Goal: Task Accomplishment & Management: Use online tool/utility

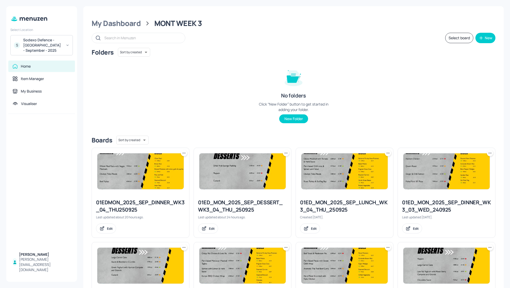
click at [420, 81] on div "Folders Sort by created id ​ No folders Click “New Folder” button to get starte…" at bounding box center [293, 90] width 403 height 84
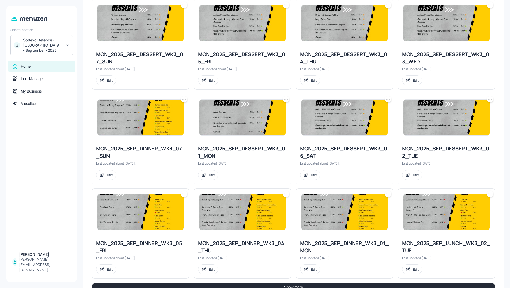
scroll to position [446, 0]
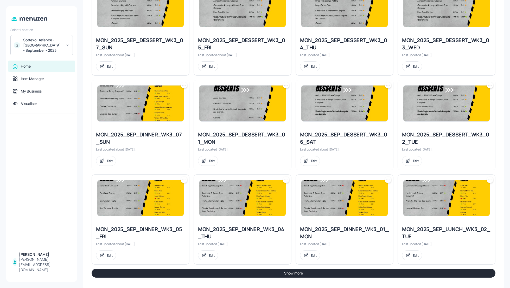
click at [369, 271] on button "Show more" at bounding box center [293, 273] width 403 height 9
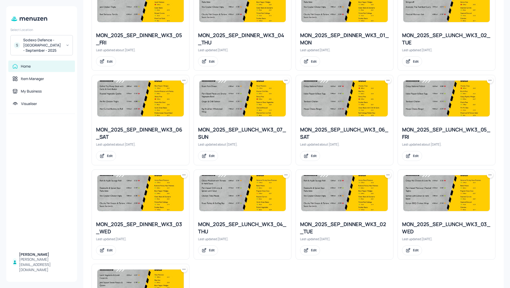
scroll to position [654, 0]
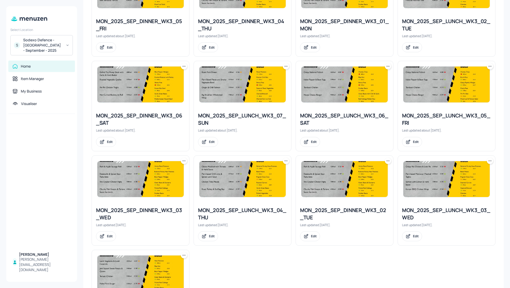
click at [489, 65] on icon at bounding box center [489, 66] width 5 height 5
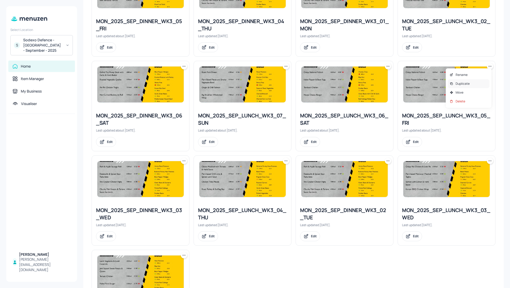
click at [477, 84] on div "Duplicate" at bounding box center [468, 83] width 42 height 9
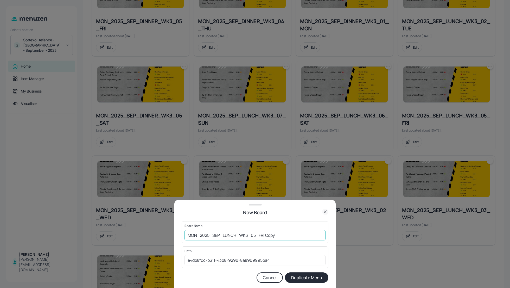
click at [188, 234] on input "MON_2025_SEP_LUNCH_WK3_05_FRI Copy" at bounding box center [254, 235] width 141 height 10
click at [300, 236] on input "01_EDIT_MON_2025_SEP_LUNCH_WK3_05_FRI Cop" at bounding box center [254, 235] width 141 height 10
type input "01_EDIT_MON_2025_SEP_LUNCH_WK3_05_FRI_260925"
click at [308, 276] on button "Duplicate Menu" at bounding box center [306, 277] width 43 height 10
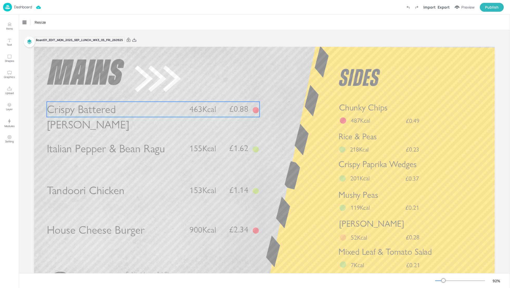
click at [129, 107] on span "Crispy Battered [PERSON_NAME]" at bounding box center [88, 117] width 82 height 29
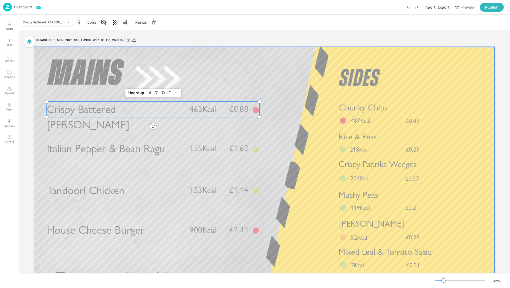
click at [144, 145] on span "Italian Pepper & Bean Ragu" at bounding box center [106, 149] width 118 height 14
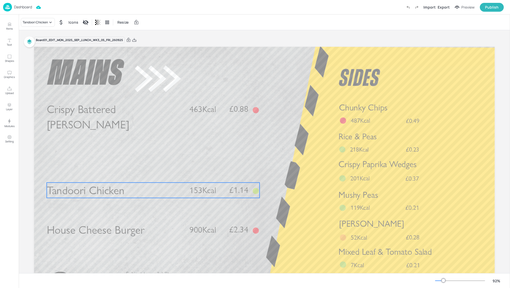
click at [123, 190] on span "Tandoori Chicken" at bounding box center [86, 191] width 78 height 14
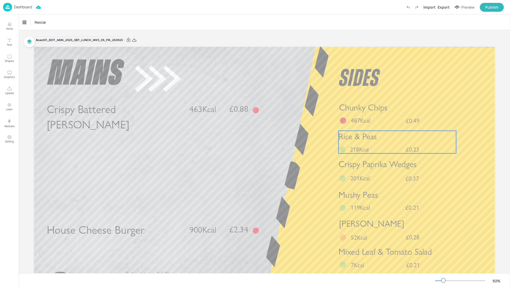
click at [380, 141] on p "Rice & Peas" at bounding box center [397, 137] width 118 height 12
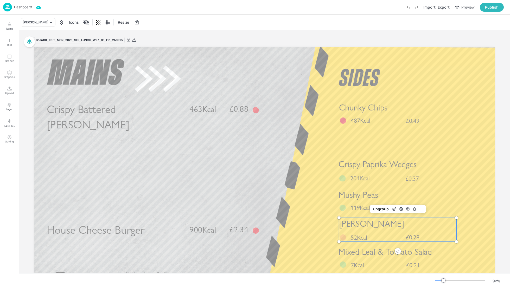
click at [379, 229] on span "[PERSON_NAME]" at bounding box center [371, 224] width 65 height 10
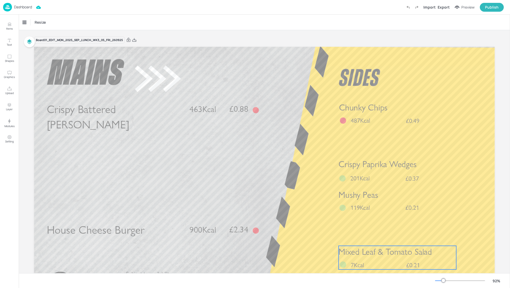
click at [380, 257] on span "Mixed Leaf & Tomato Salad" at bounding box center [384, 251] width 93 height 10
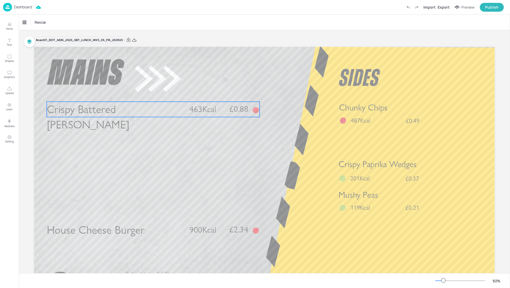
click at [87, 115] on span "Crispy Battered [PERSON_NAME]" at bounding box center [88, 117] width 82 height 29
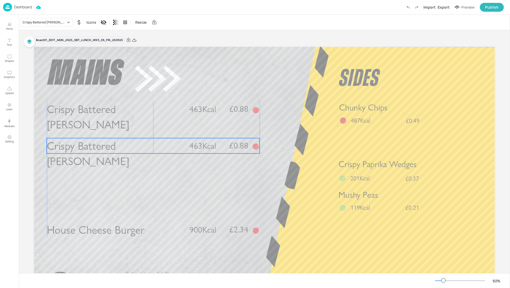
drag, startPoint x: 92, startPoint y: 113, endPoint x: 90, endPoint y: 147, distance: 34.4
click at [90, 147] on span "Crispy Battered Pollock" at bounding box center [88, 153] width 82 height 29
click at [44, 23] on div "Crispy Battered Pollock" at bounding box center [44, 22] width 43 height 5
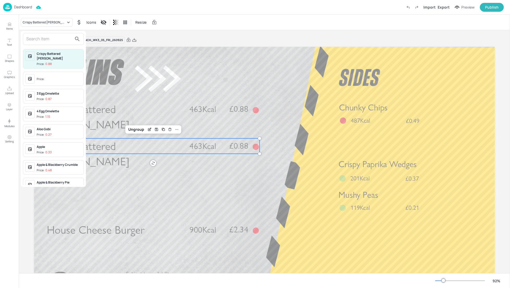
click at [40, 39] on input "text" at bounding box center [49, 39] width 46 height 8
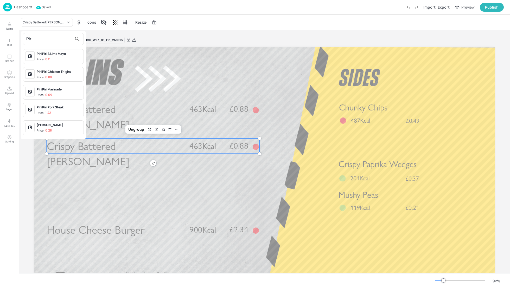
type input "Piri"
click at [56, 73] on div "Piri Piri Chicken Thighs" at bounding box center [59, 71] width 45 height 5
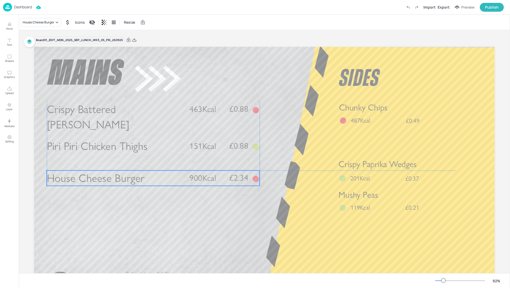
drag, startPoint x: 229, startPoint y: 227, endPoint x: 229, endPoint y: 175, distance: 52.0
click at [229, 175] on p "£2.34" at bounding box center [234, 178] width 28 height 8
click at [394, 173] on div "Crispy Paprika Wedges £0.37 201Kcal" at bounding box center [397, 170] width 118 height 24
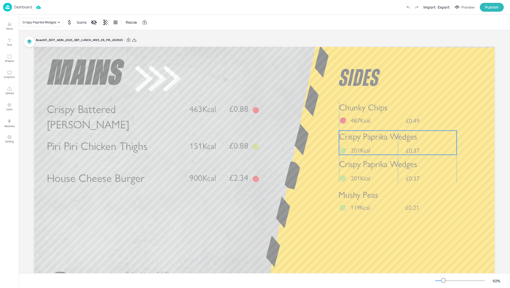
drag, startPoint x: 387, startPoint y: 172, endPoint x: 385, endPoint y: 142, distance: 30.3
click at [385, 142] on span "Crispy Paprika Wedges" at bounding box center [378, 136] width 78 height 10
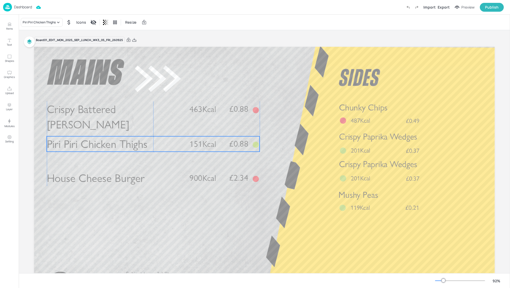
click at [205, 139] on span "151Kcal" at bounding box center [202, 144] width 27 height 10
click at [227, 143] on p "£0.88" at bounding box center [234, 142] width 28 height 8
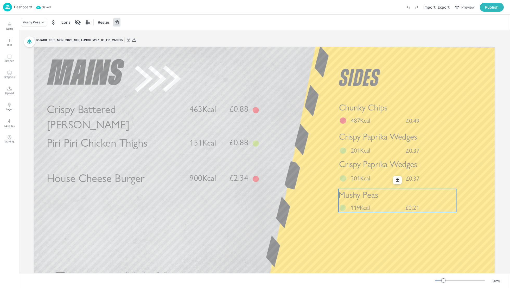
click at [380, 197] on p "Mushy Peas" at bounding box center [397, 195] width 118 height 12
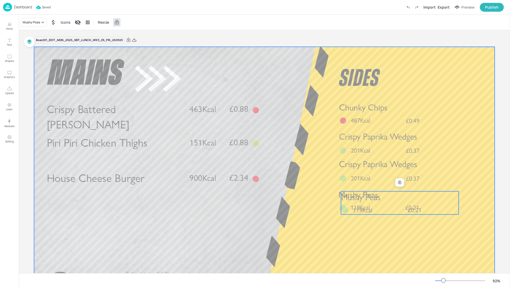
drag, startPoint x: 380, startPoint y: 204, endPoint x: 377, endPoint y: 228, distance: 24.7
click at [377, 47] on div "Crispy Battered Pollock £0.88 463Kcal House Cheese Burger £2.34 900Kcal Chunky …" at bounding box center [264, 47] width 460 height 0
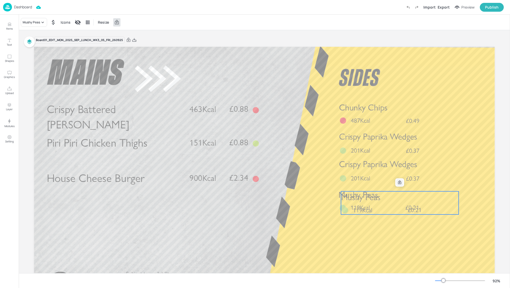
click at [398, 183] on icon at bounding box center [399, 182] width 4 height 4
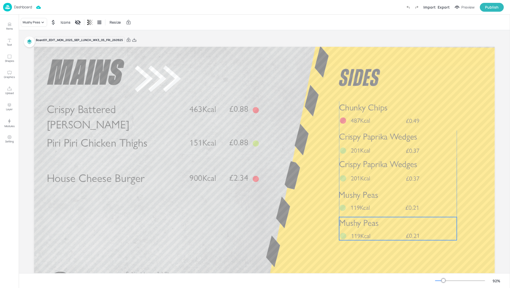
drag, startPoint x: 387, startPoint y: 204, endPoint x: 385, endPoint y: 230, distance: 25.8
click at [385, 230] on div "Mushy Peas £0.21 119Kcal" at bounding box center [398, 228] width 118 height 23
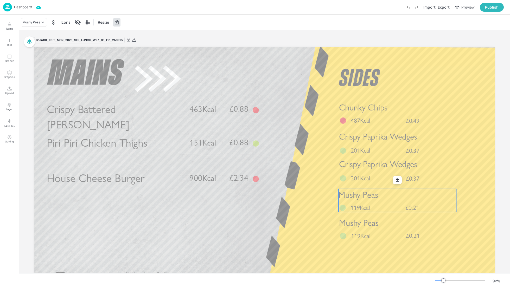
click at [363, 197] on span "Mushy Peas" at bounding box center [357, 195] width 39 height 10
click at [395, 182] on div at bounding box center [397, 180] width 7 height 7
click at [374, 196] on span "Mushy Peas" at bounding box center [358, 193] width 39 height 10
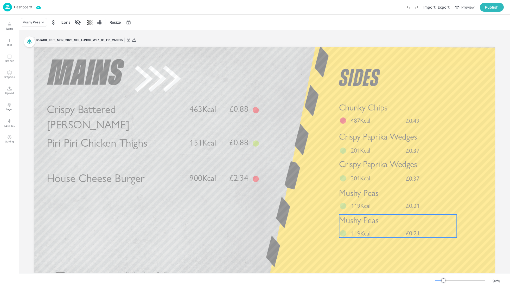
click at [370, 221] on span "Mushy Peas" at bounding box center [358, 220] width 39 height 10
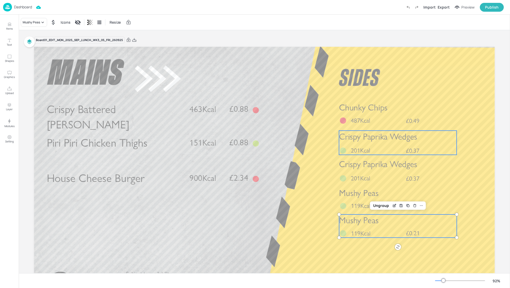
click at [364, 147] on span "201Kcal" at bounding box center [359, 151] width 19 height 8
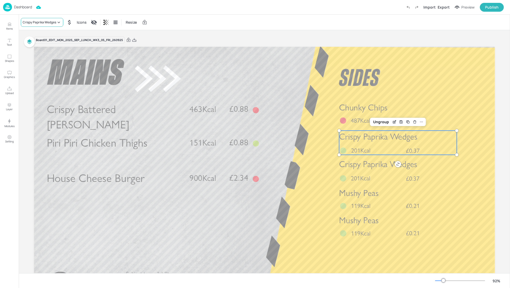
click at [38, 24] on div "Crispy Paprika Wedges" at bounding box center [40, 22] width 34 height 5
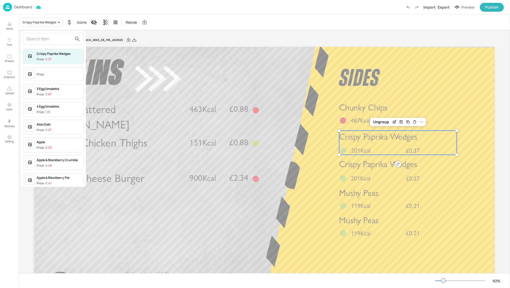
click at [38, 41] on input "text" at bounding box center [49, 39] width 46 height 8
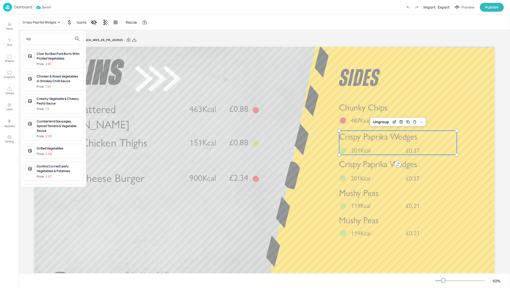
type input "v"
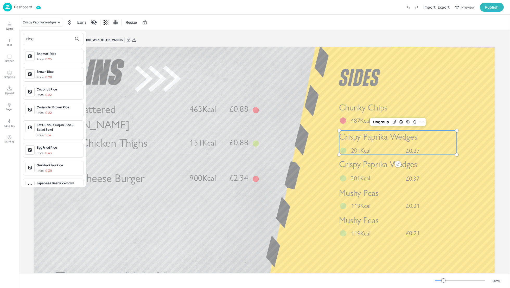
type input "rice"
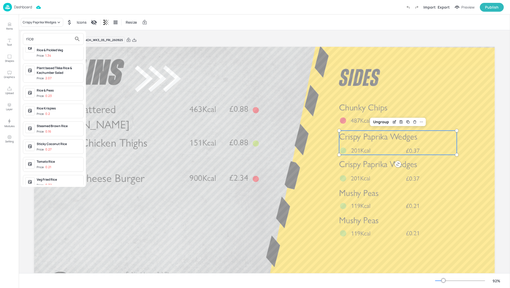
scroll to position [194, 0]
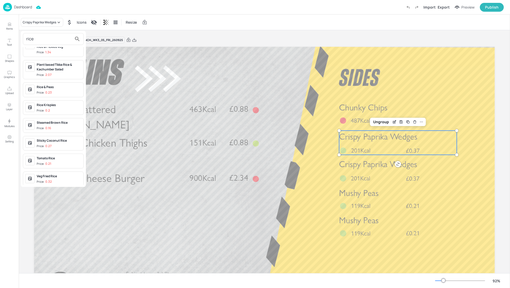
click at [60, 180] on span "Price: 0.32" at bounding box center [59, 182] width 45 height 4
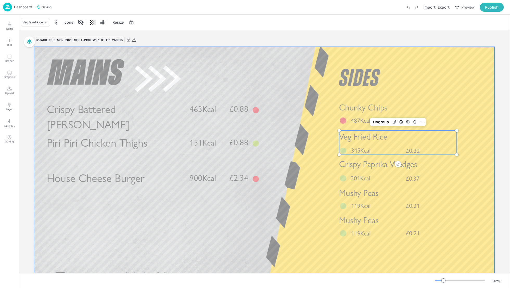
click at [378, 217] on span "Mushy Peas" at bounding box center [358, 220] width 39 height 10
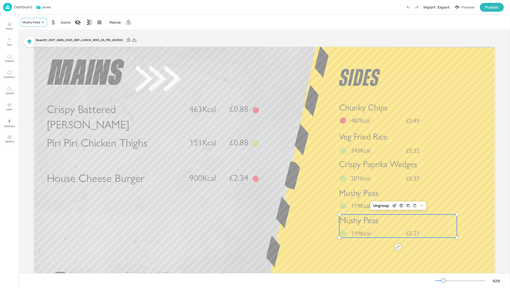
click at [30, 23] on div "Mushy Peas" at bounding box center [31, 22] width 17 height 5
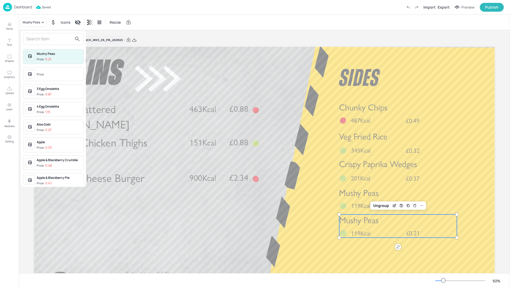
click at [32, 36] on input "text" at bounding box center [49, 39] width 46 height 8
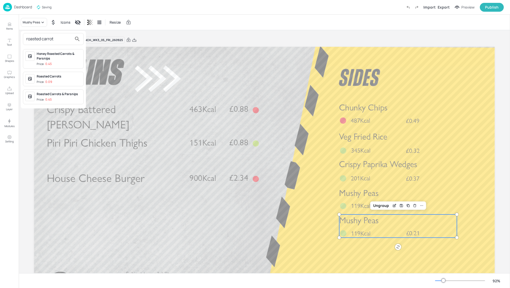
type input "roasted carrot"
click at [47, 80] on p "0.09" at bounding box center [48, 82] width 7 height 4
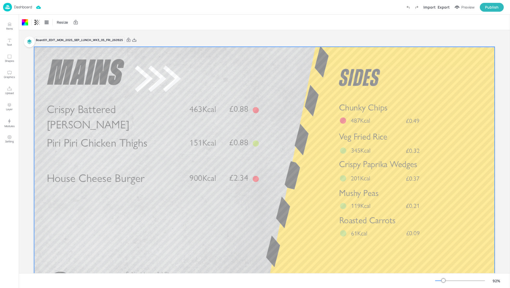
scroll to position [14, 0]
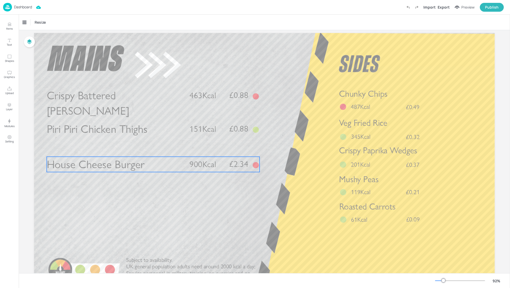
click at [138, 167] on span "House Cheese Burger" at bounding box center [96, 165] width 98 height 14
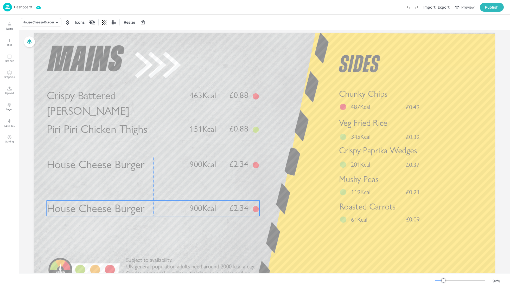
drag, startPoint x: 106, startPoint y: 162, endPoint x: 105, endPoint y: 203, distance: 41.1
click at [104, 203] on span "House Cheese Burger" at bounding box center [96, 209] width 98 height 14
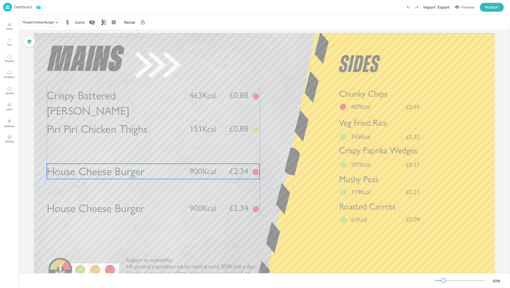
drag, startPoint x: 87, startPoint y: 162, endPoint x: 87, endPoint y: 171, distance: 8.1
click at [87, 171] on span "House Cheese Burger" at bounding box center [96, 172] width 98 height 14
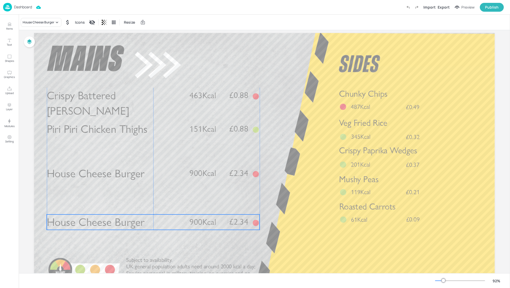
drag, startPoint x: 87, startPoint y: 206, endPoint x: 87, endPoint y: 219, distance: 13.3
click at [87, 219] on span "House Cheese Burger" at bounding box center [96, 223] width 98 height 14
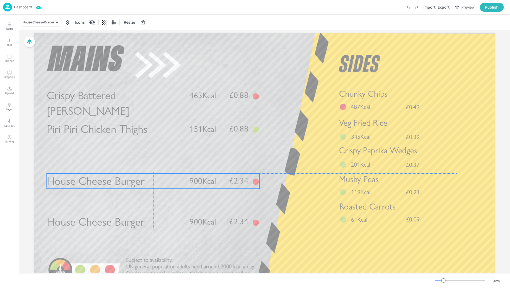
drag, startPoint x: 82, startPoint y: 171, endPoint x: 82, endPoint y: 177, distance: 6.0
click at [82, 177] on span "House Cheese Burger" at bounding box center [96, 181] width 98 height 14
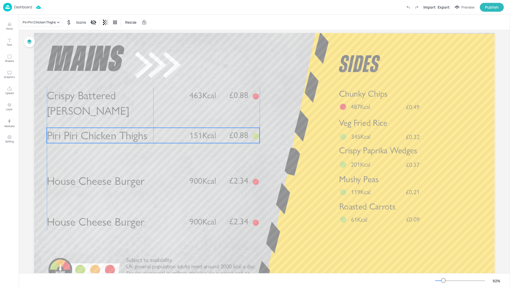
drag, startPoint x: 79, startPoint y: 130, endPoint x: 79, endPoint y: 137, distance: 6.5
click at [79, 137] on span "Piri Piri Chicken Thighs" at bounding box center [97, 136] width 101 height 14
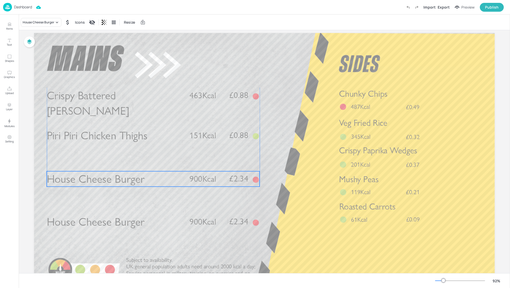
click at [85, 176] on span "House Cheese Burger" at bounding box center [96, 179] width 98 height 14
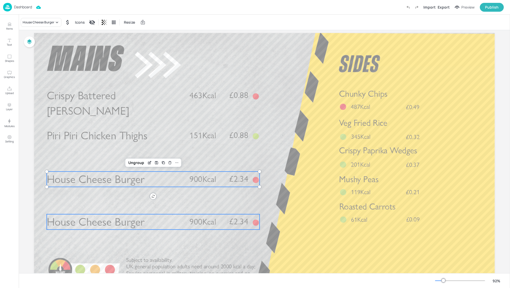
click at [91, 224] on span "House Cheese Burger" at bounding box center [96, 222] width 98 height 14
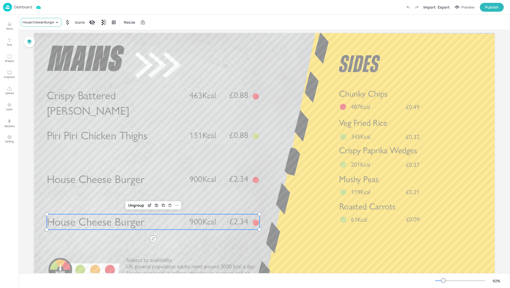
click at [50, 21] on div "House Cheese Burger" at bounding box center [39, 22] width 32 height 5
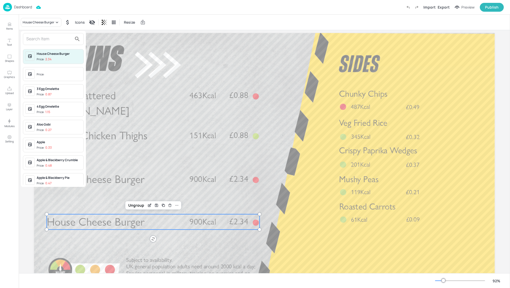
click at [37, 40] on input "text" at bounding box center [49, 39] width 46 height 8
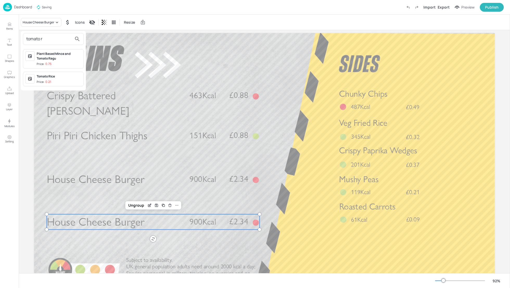
type input "tomato r"
click at [46, 55] on div "Plant Based Mince and Tomato Ragu" at bounding box center [59, 55] width 45 height 9
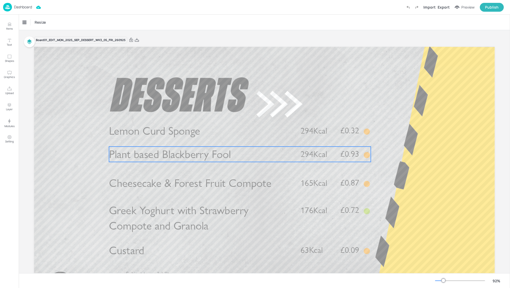
click at [243, 157] on p "Plant based Blackberry Fool" at bounding box center [200, 154] width 183 height 15
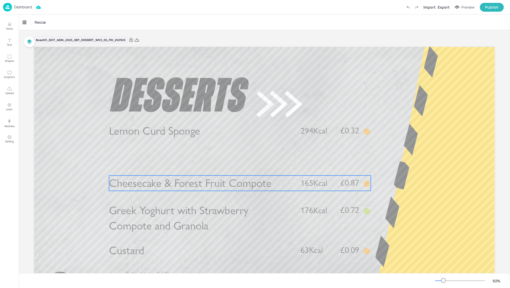
click at [237, 188] on span "Cheesecake & Forest Fruit Compote" at bounding box center [190, 184] width 162 height 14
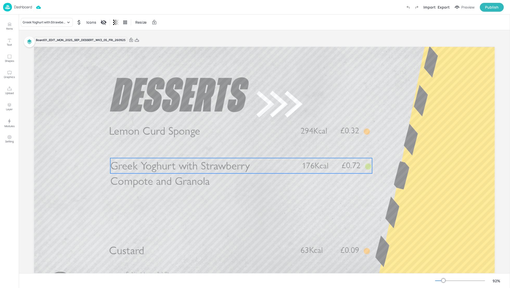
drag, startPoint x: 204, startPoint y: 214, endPoint x: 205, endPoint y: 169, distance: 44.7
click at [205, 169] on span "Greek Yoghurt with Strawberry Compote and Granola" at bounding box center [180, 173] width 140 height 29
click at [204, 169] on span "Greek Yoghurt with Strawberry Compote and Granola" at bounding box center [179, 173] width 140 height 29
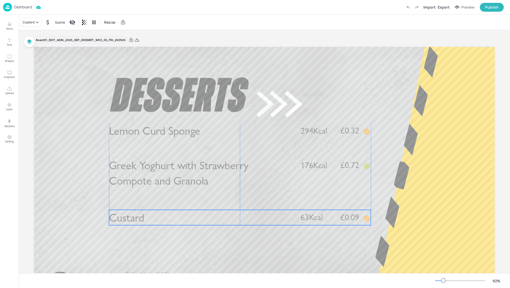
drag, startPoint x: 199, startPoint y: 249, endPoint x: 199, endPoint y: 216, distance: 32.8
click at [199, 216] on p "Custard" at bounding box center [200, 217] width 183 height 15
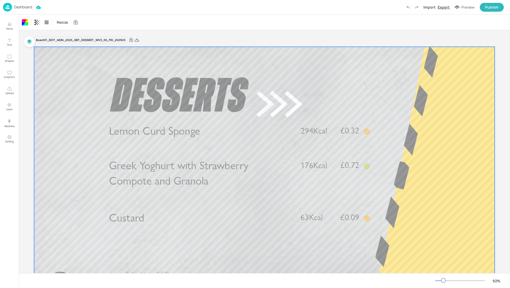
click at [444, 5] on div "Export" at bounding box center [443, 6] width 12 height 5
